Goal: Complete application form: Complete application form

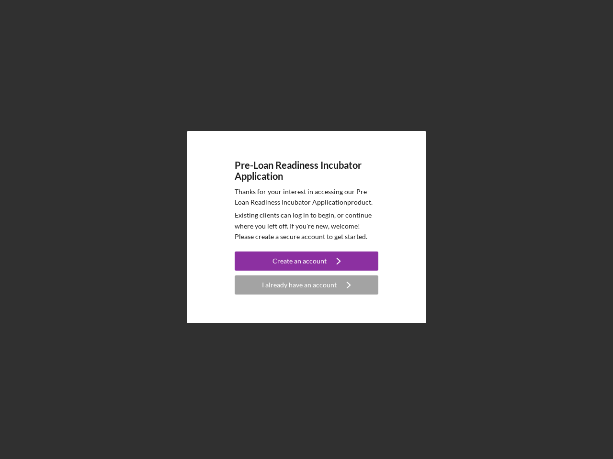
click at [306, 230] on p "Existing clients can log in to begin, or continue where you left off. If you're…" at bounding box center [307, 226] width 144 height 32
click at [306, 261] on div "Create an account" at bounding box center [299, 261] width 54 height 19
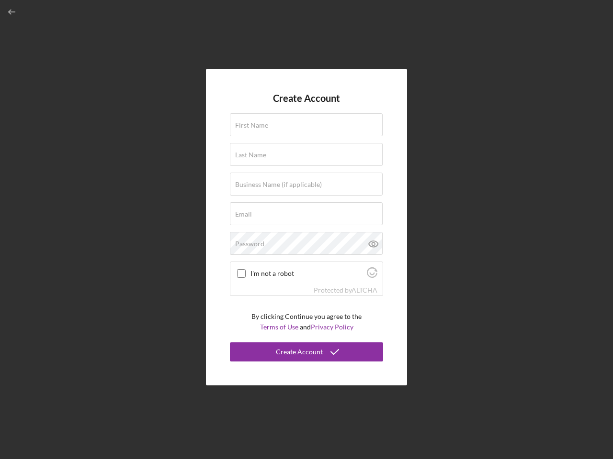
click at [306, 285] on div "Protected by [PERSON_NAME]" at bounding box center [306, 290] width 152 height 11
